Goal: Task Accomplishment & Management: Complete application form

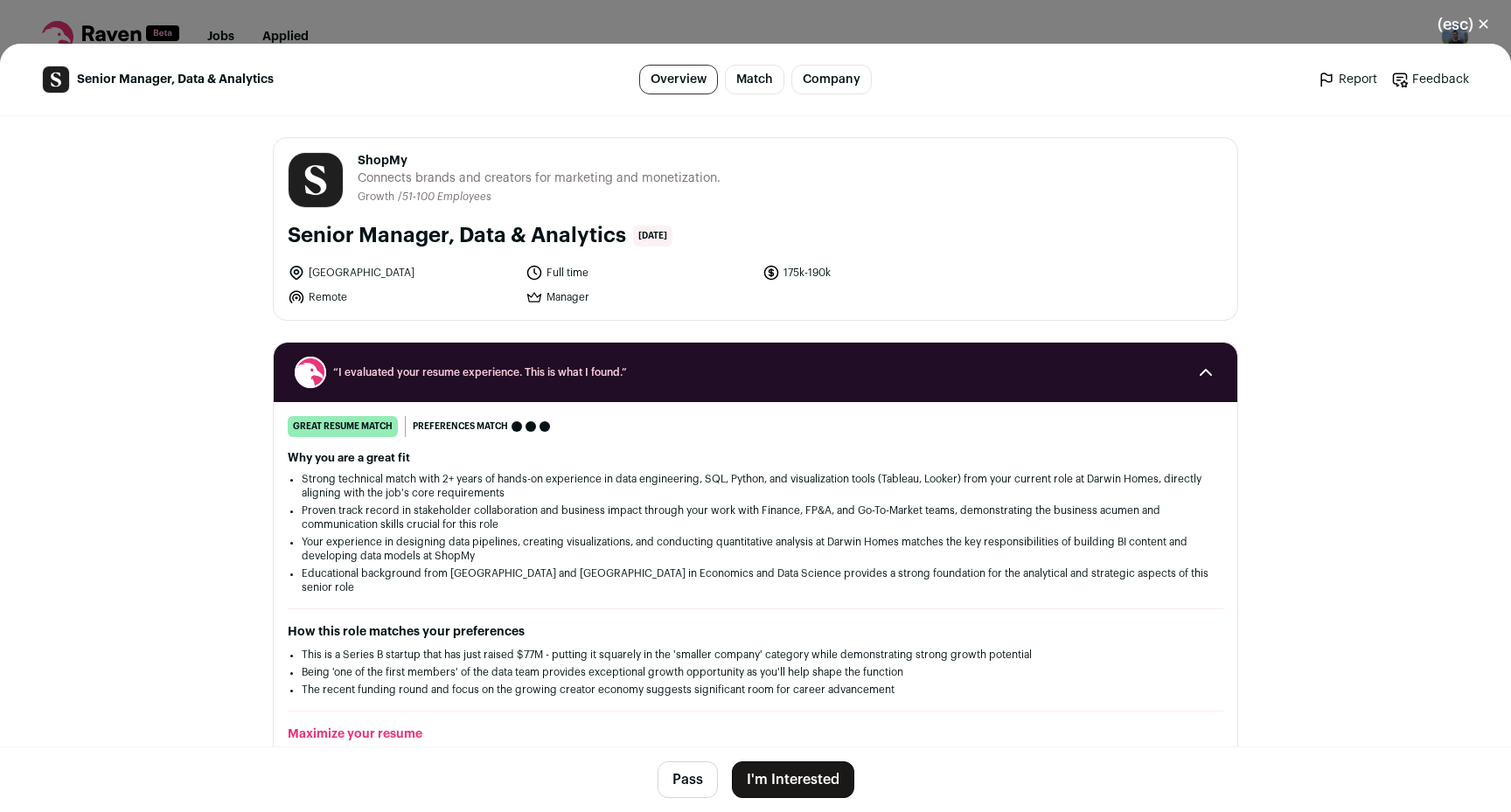
click at [814, 759] on footer "Pass I'm Interested" at bounding box center [755, 779] width 1511 height 66
click at [823, 771] on button "I'm Interested" at bounding box center [793, 780] width 123 height 37
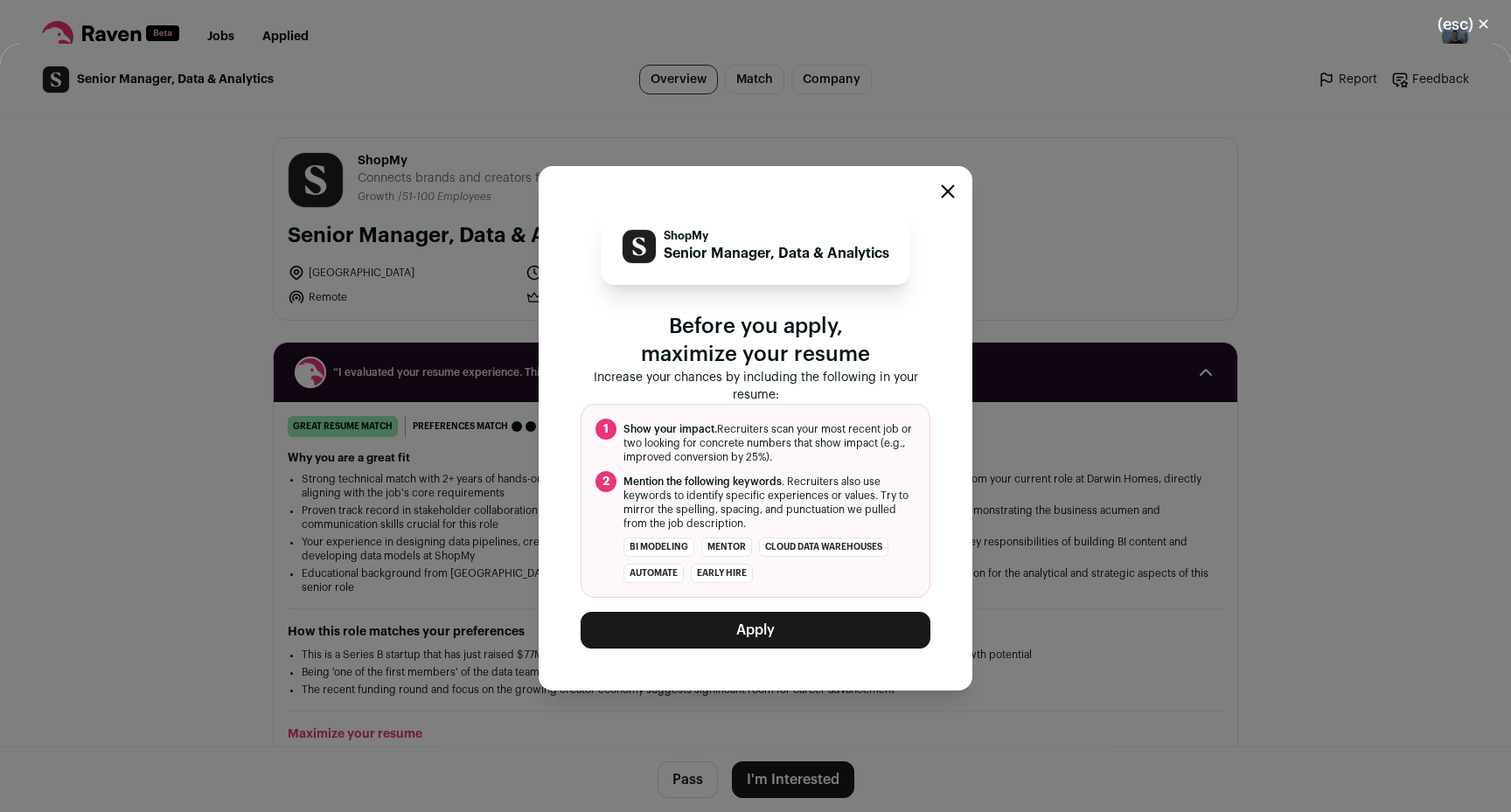
click at [782, 596] on ol "1 Show your impact. Recruiters scan your most recent job or two looking for con…" at bounding box center [755, 501] width 350 height 194
click at [788, 628] on button "Apply" at bounding box center [755, 631] width 350 height 37
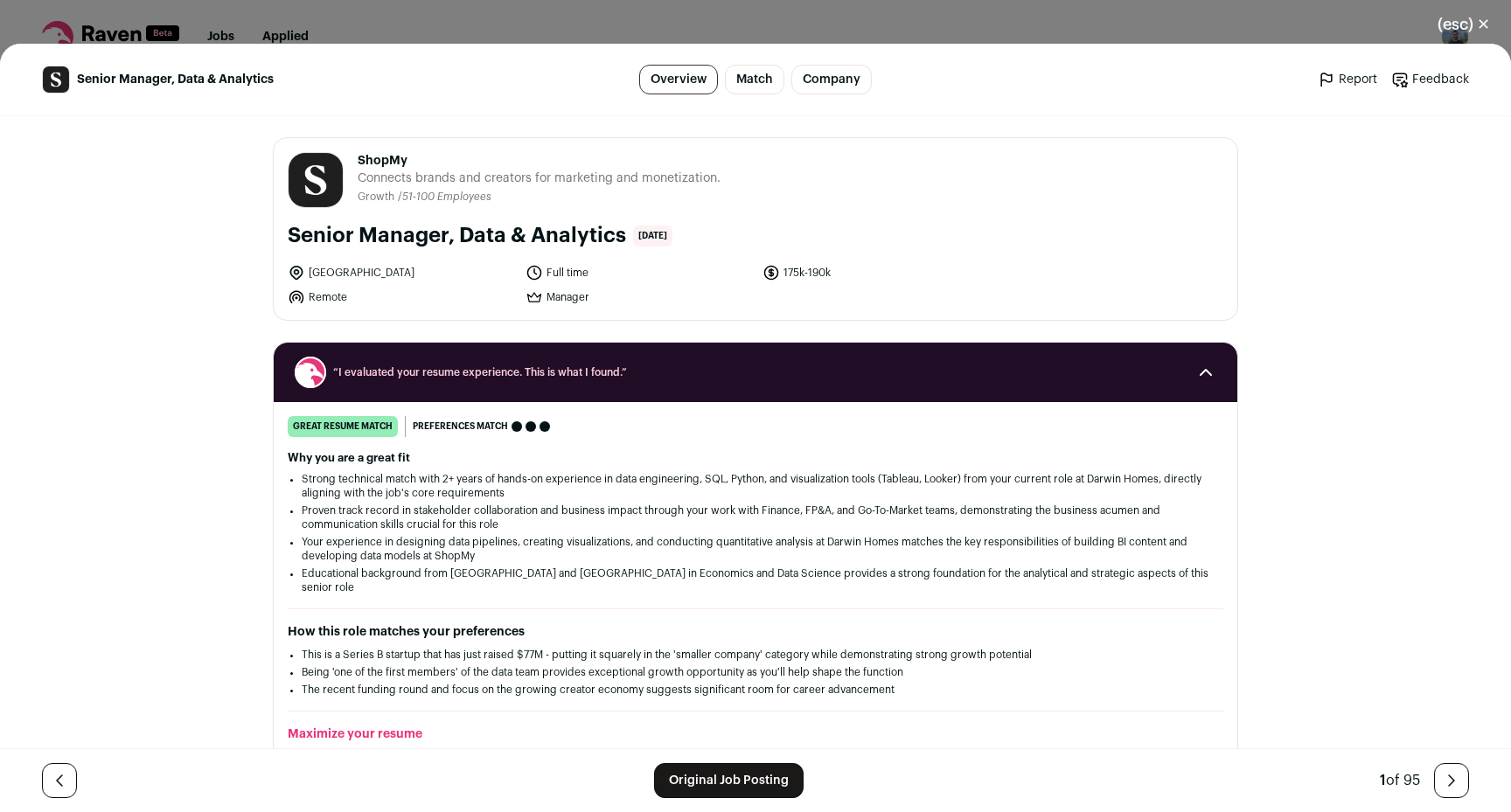
click at [1445, 23] on button "(esc) ✕" at bounding box center [1464, 25] width 95 height 39
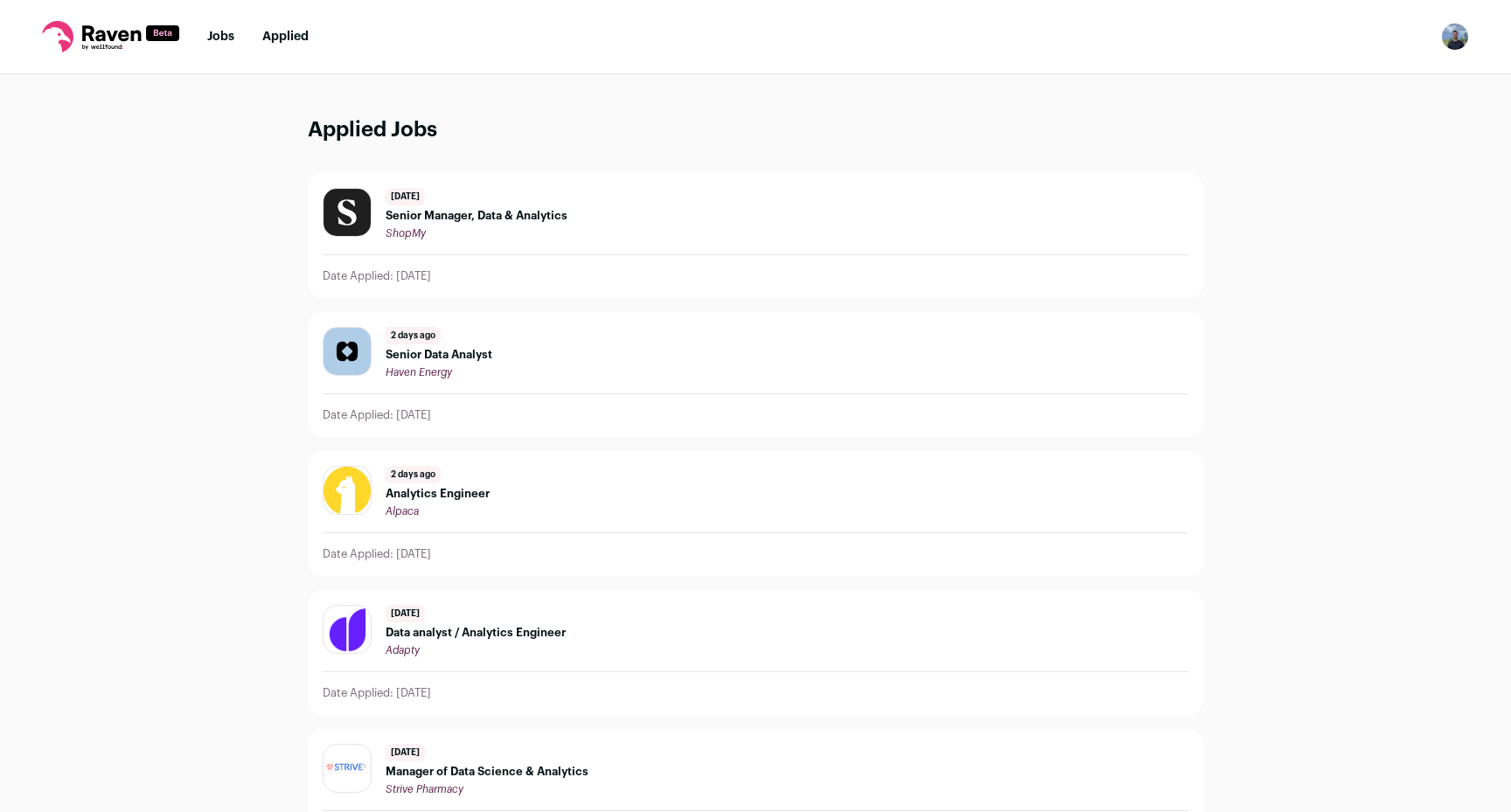
click at [209, 48] on nav "Jobs Applied Settings Notifications Preferences Resume FAQs Logout" at bounding box center [755, 37] width 1511 height 74
click at [218, 32] on link "Jobs" at bounding box center [221, 37] width 27 height 12
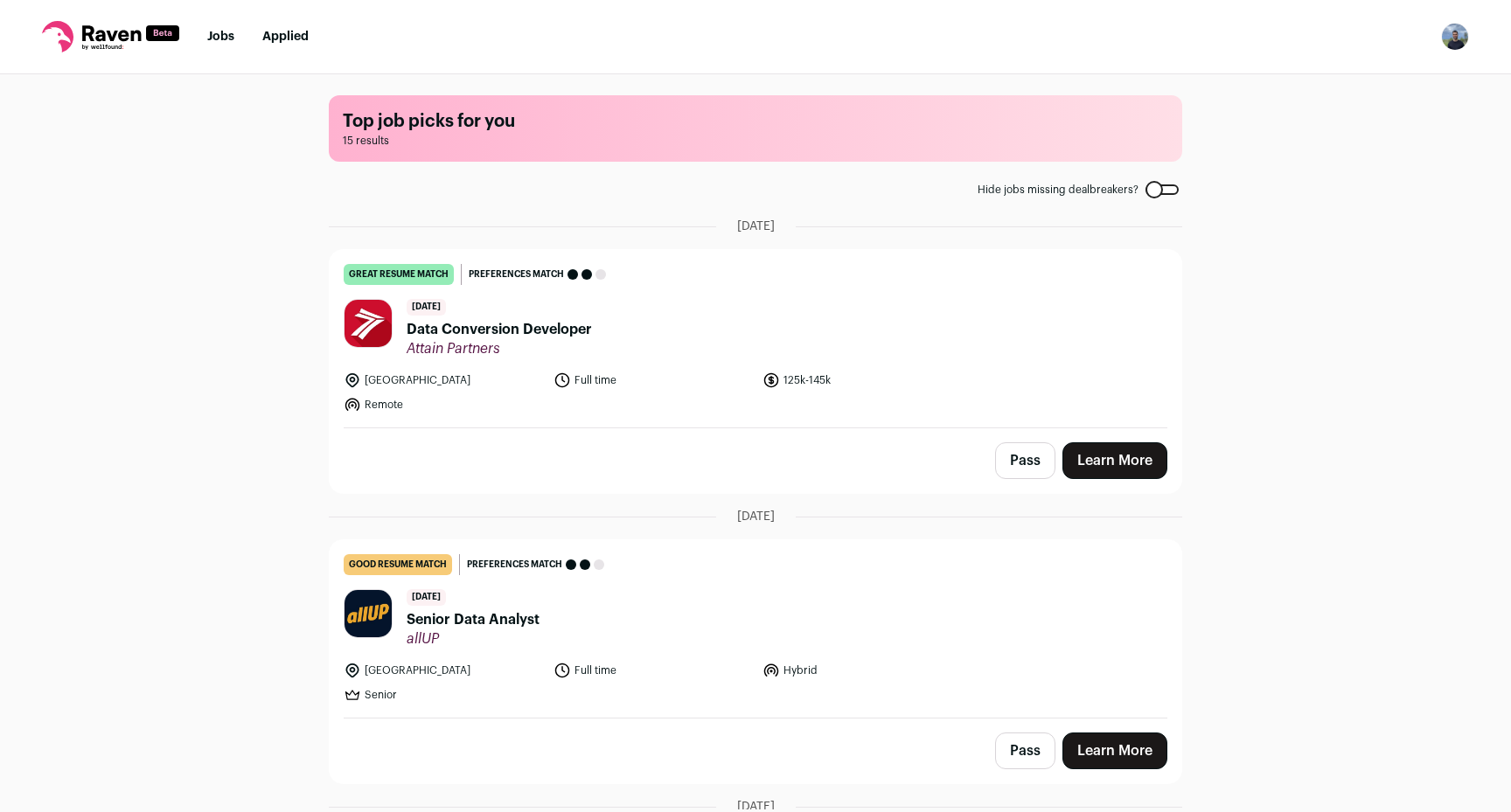
click at [516, 332] on span "Data Conversion Developer" at bounding box center [499, 329] width 186 height 21
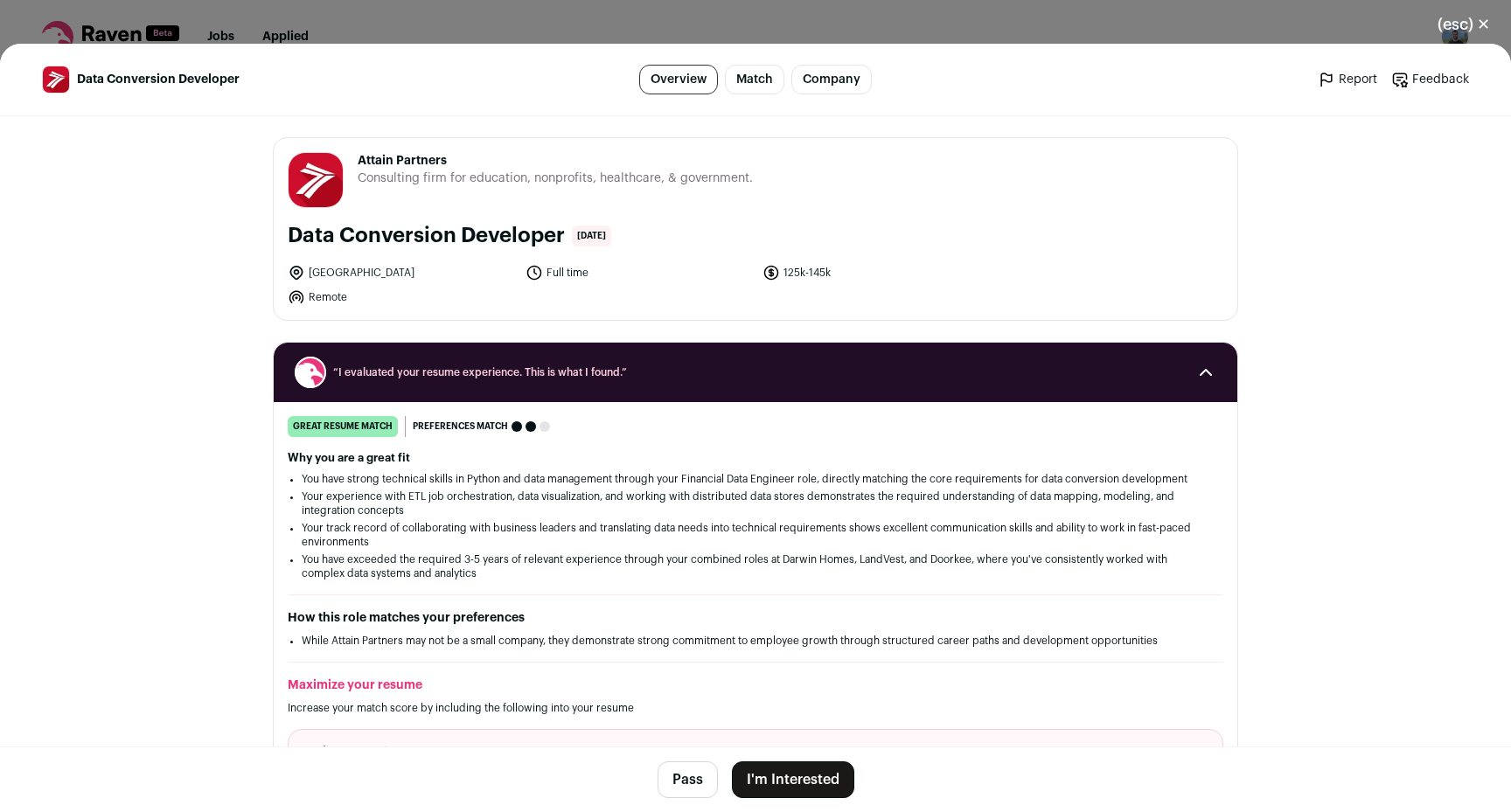
click at [831, 767] on button "I'm Interested" at bounding box center [793, 780] width 123 height 37
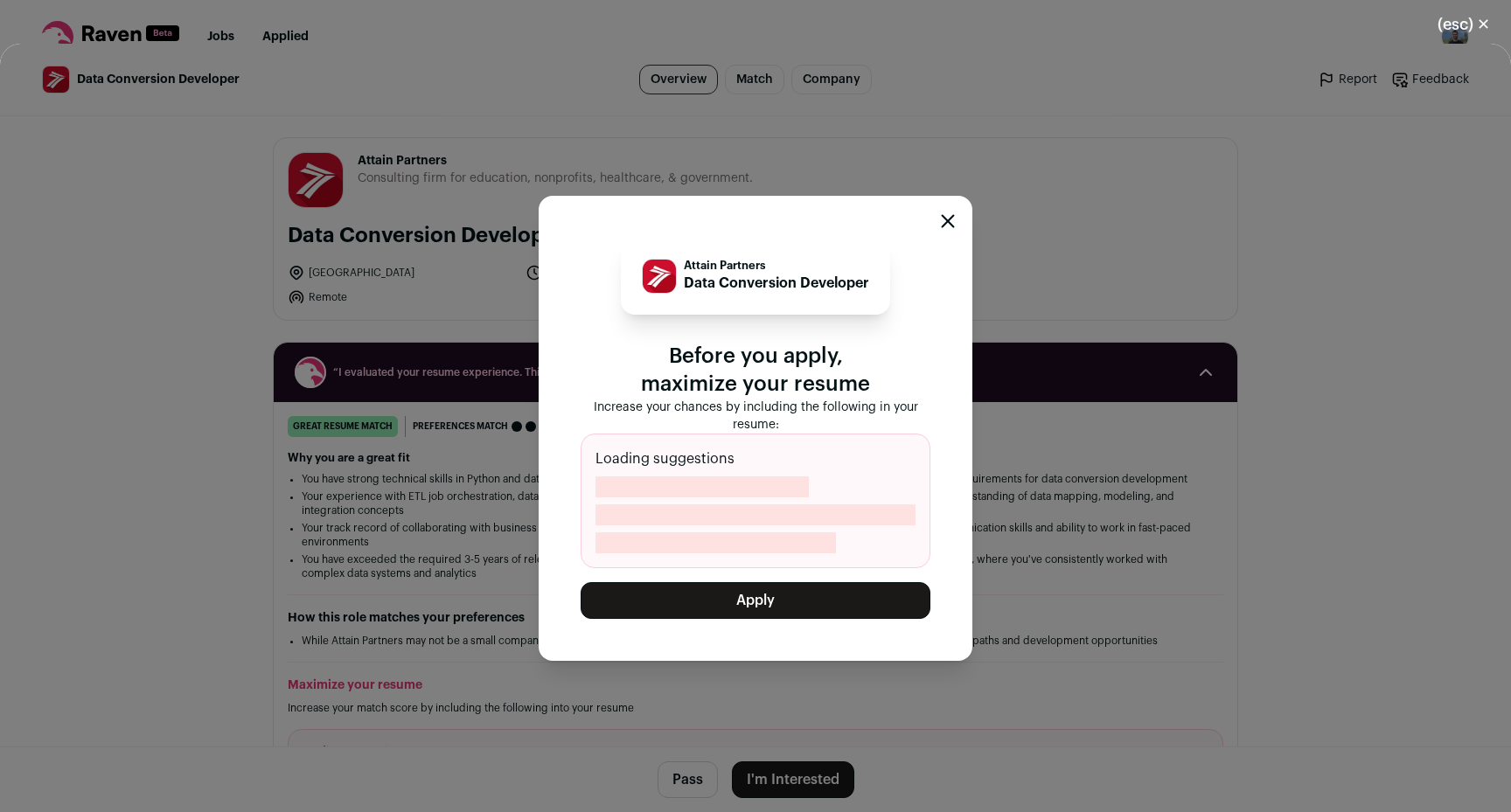
click at [753, 604] on button "Apply" at bounding box center [755, 601] width 350 height 37
